Goal: Task Accomplishment & Management: Use online tool/utility

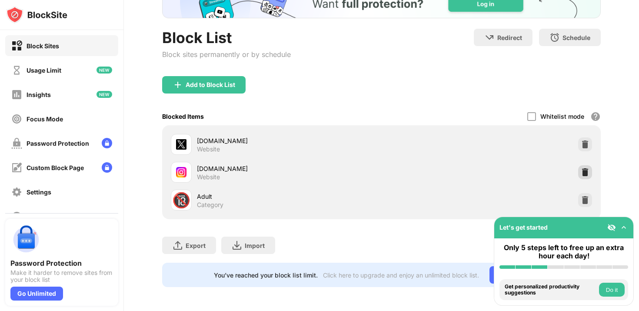
click at [590, 172] on div at bounding box center [585, 172] width 14 height 14
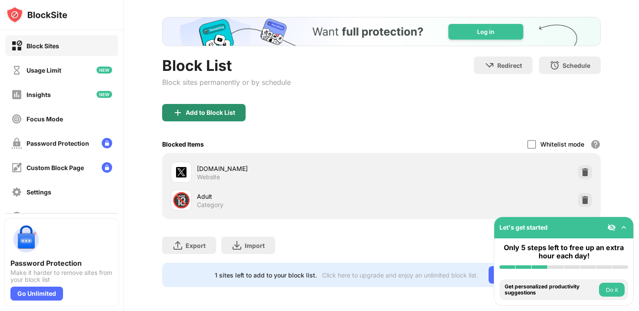
click at [204, 116] on div "Add to Block List" at bounding box center [203, 112] width 83 height 17
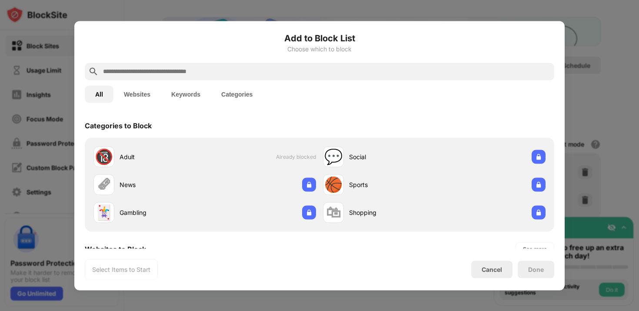
click at [276, 76] on input "text" at bounding box center [326, 71] width 449 height 10
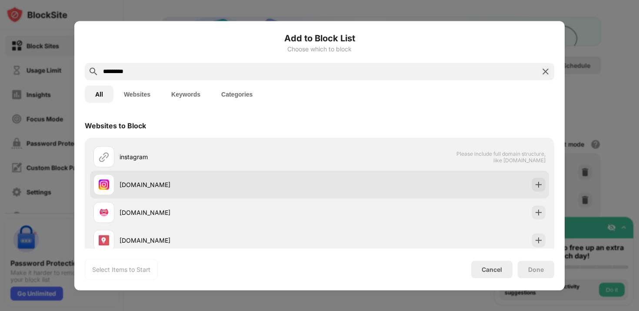
type input "*********"
click at [538, 187] on img at bounding box center [538, 184] width 9 height 9
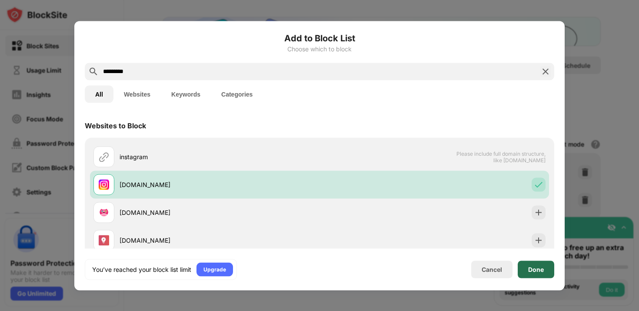
click at [535, 263] on div "Done" at bounding box center [536, 268] width 37 height 17
